Goal: Find specific page/section: Find specific page/section

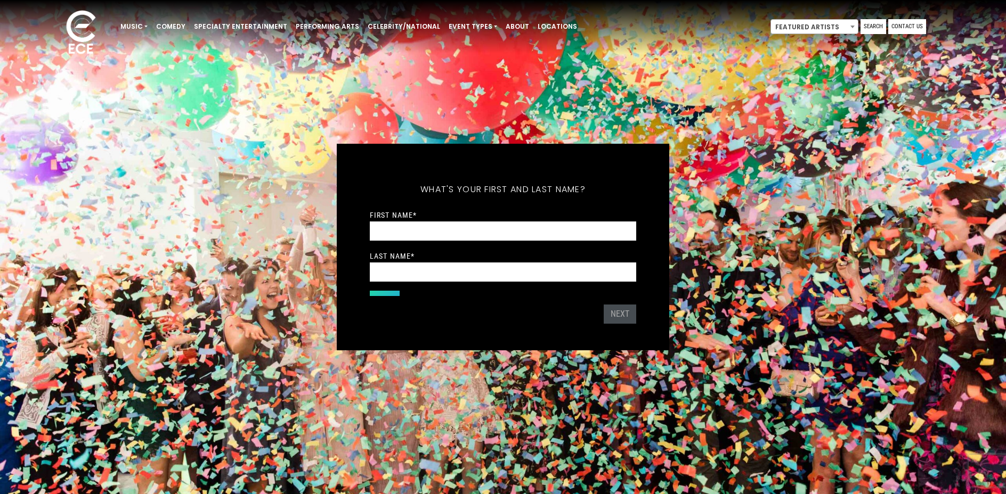
click at [607, 136] on div "What's your first and last name? Thanks ! What's your email and the best number…" at bounding box center [503, 247] width 1006 height 494
click at [66, 33] on img at bounding box center [80, 33] width 53 height 52
click at [140, 77] on link "Djs" at bounding box center [159, 75] width 84 height 14
